Goal: Find specific page/section: Find specific page/section

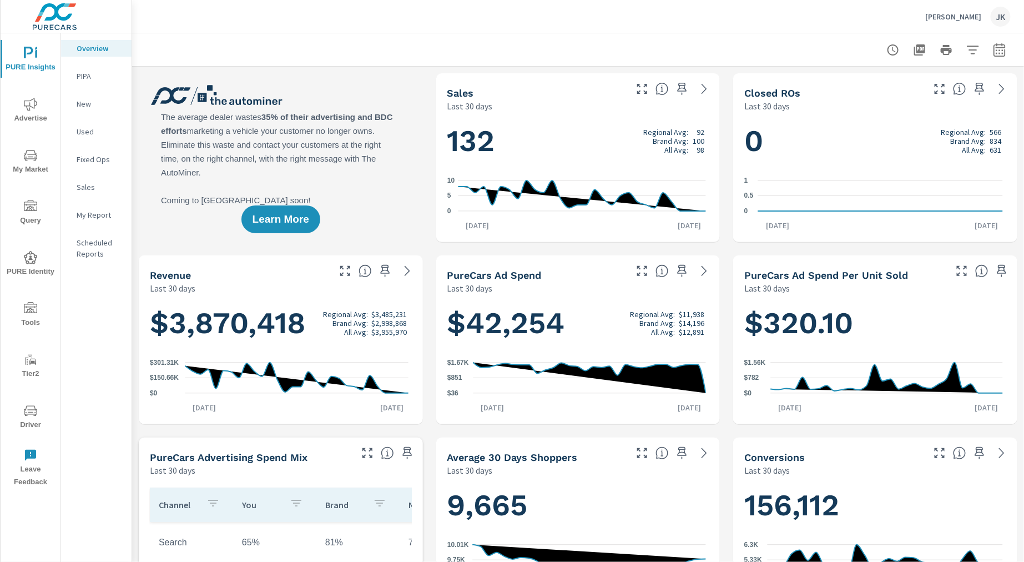
scroll to position [42, 0]
click at [41, 418] on span "Driver" at bounding box center [30, 417] width 53 height 27
